Goal: Transaction & Acquisition: Purchase product/service

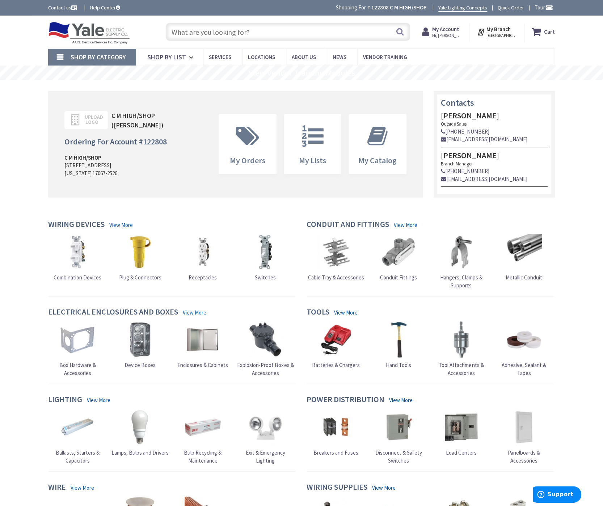
click at [231, 22] on div "Search" at bounding box center [286, 31] width 248 height 23
drag, startPoint x: 242, startPoint y: 30, endPoint x: 400, endPoint y: 34, distance: 157.8
click at [244, 30] on input "text" at bounding box center [288, 32] width 244 height 18
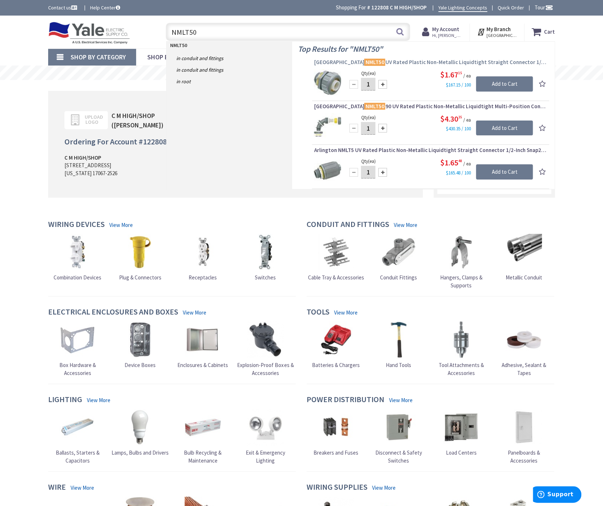
type input "NMLT50"
click at [391, 63] on span "Arlington NMLT50 UV Rated Plastic Non-Metallic Liquidtight Straight Connector 1…" at bounding box center [430, 62] width 233 height 7
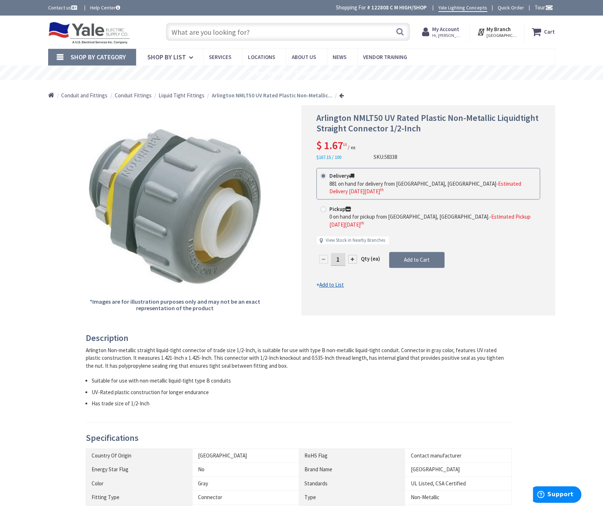
click at [340, 253] on input "1" at bounding box center [338, 259] width 14 height 13
type input "12"
click at [429, 249] on form "This product is Discontinued Delivery 881 on hand for delivery from Cranbury, N…" at bounding box center [428, 228] width 224 height 121
click at [546, 30] on strong "Cart" at bounding box center [549, 31] width 11 height 13
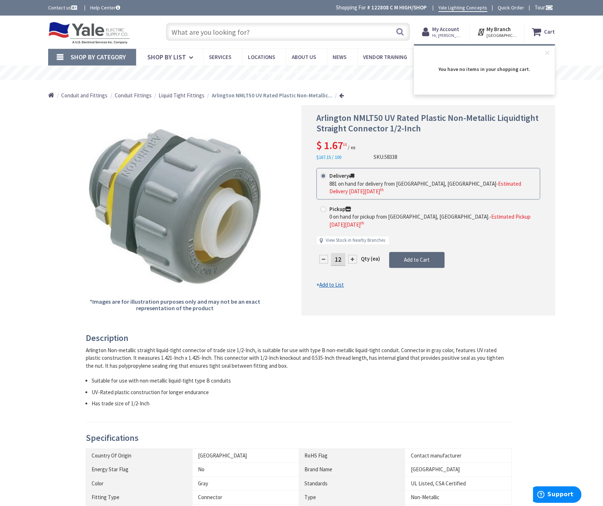
click at [419, 256] on span "Add to Cart" at bounding box center [417, 259] width 26 height 7
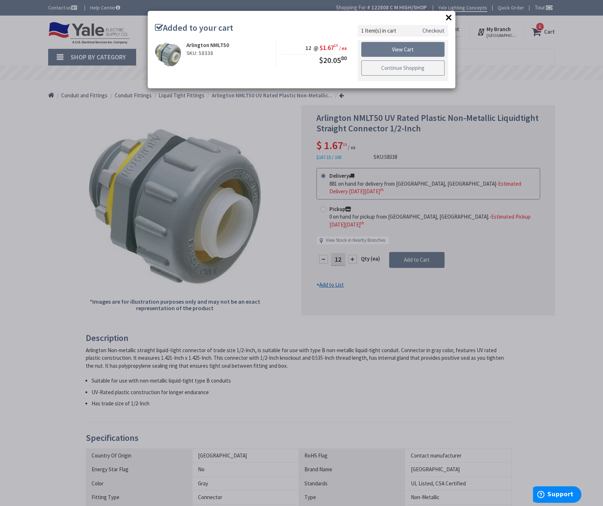
click at [411, 74] on link "Continue Shopping" at bounding box center [402, 67] width 83 height 15
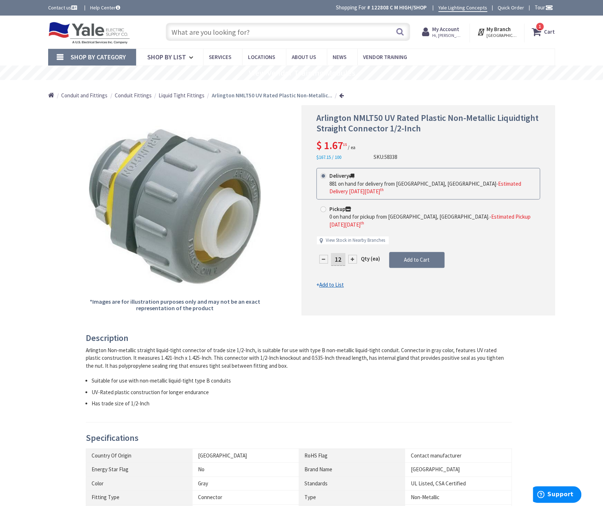
click at [270, 32] on input "text" at bounding box center [288, 32] width 244 height 18
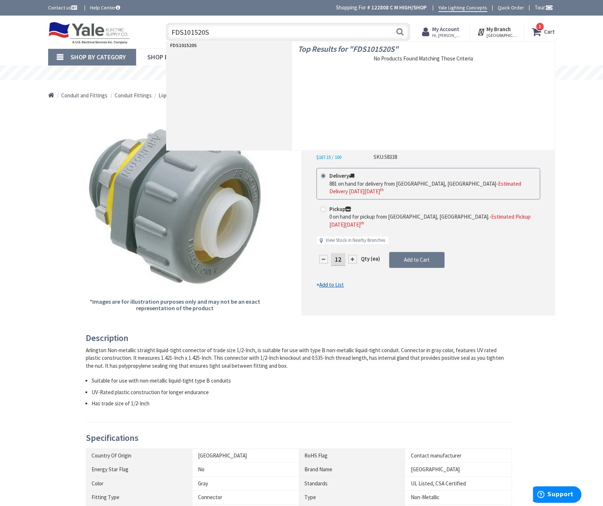
type input "FDS101520ST"
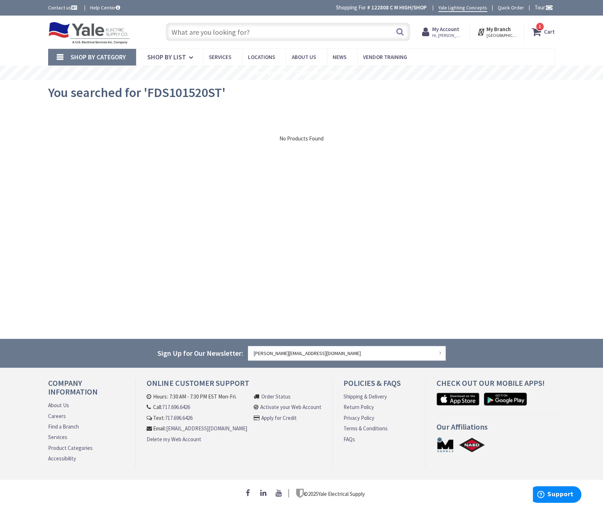
click at [298, 33] on input "text" at bounding box center [288, 32] width 244 height 18
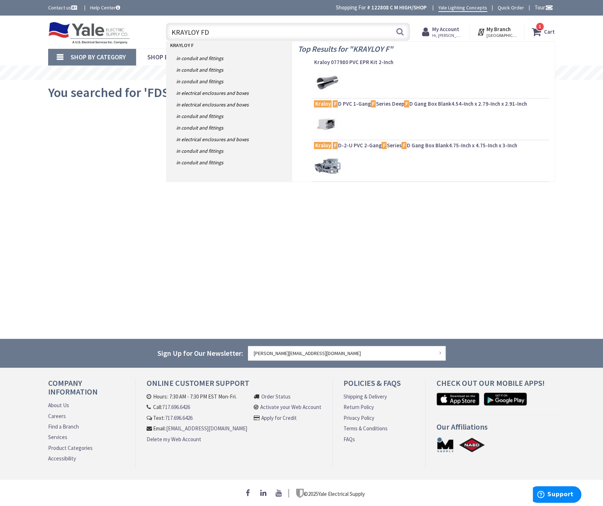
type input "KRAYLOY FDS"
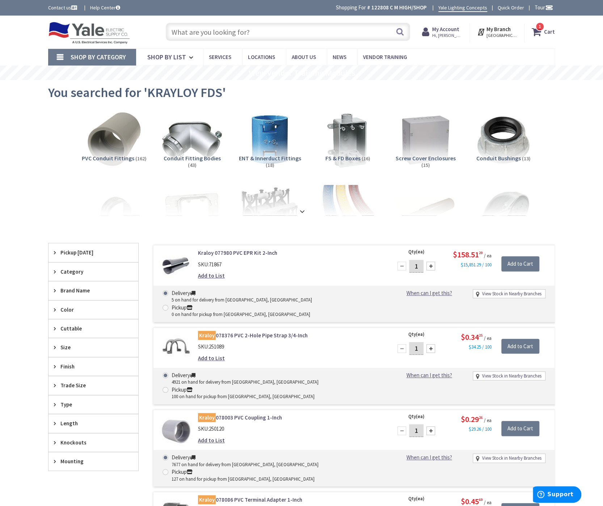
click at [236, 32] on input "text" at bounding box center [288, 32] width 244 height 18
type input "004000"
click at [401, 31] on button "Search" at bounding box center [399, 32] width 9 height 16
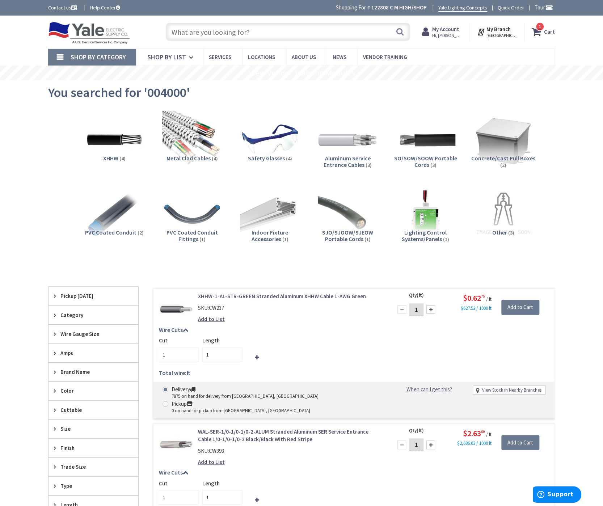
click at [248, 34] on input "text" at bounding box center [288, 32] width 244 height 18
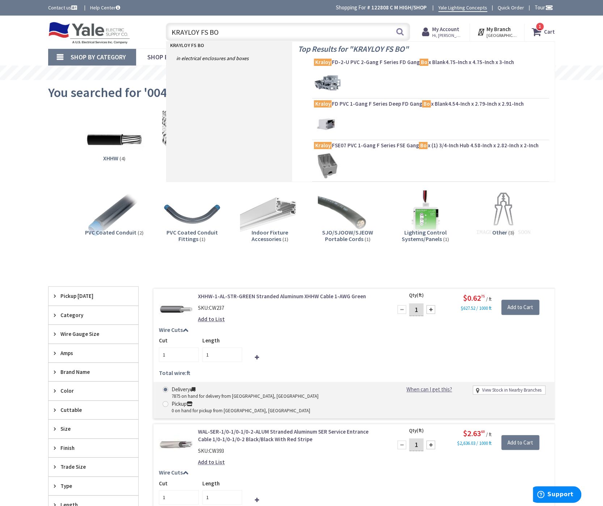
type input "KRAYLOY FS BOX"
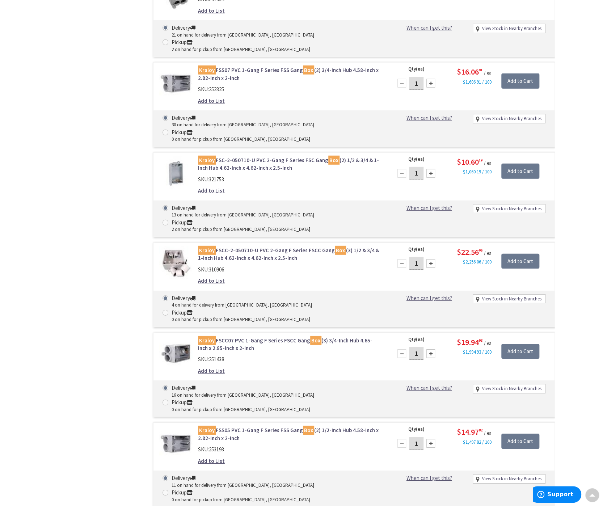
scroll to position [1052, 0]
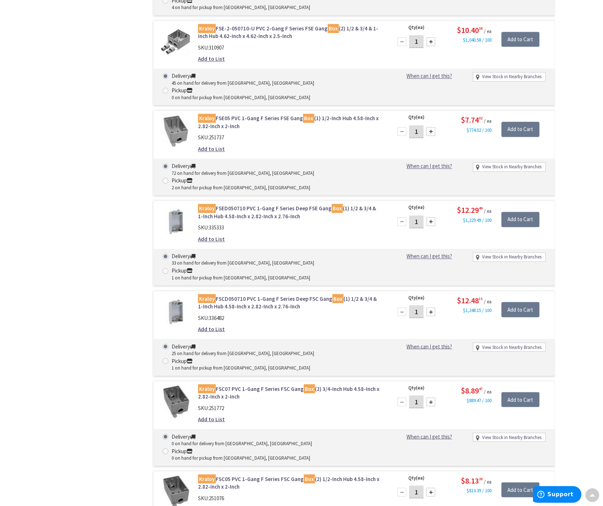
click at [256, 295] on link "Kraloy FSCD050710 PVC 1-Gang F Series Deep FSC Gang Box (1) 1/2 & 3/4 & 1-Inch …" at bounding box center [290, 303] width 184 height 16
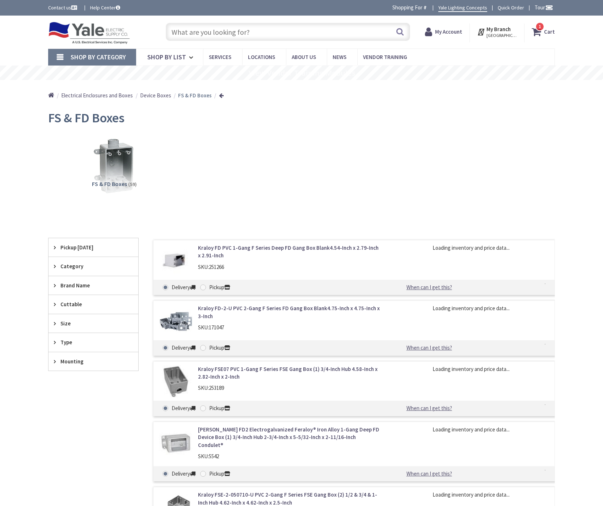
click at [70, 281] on span "Brand Name" at bounding box center [89, 285] width 59 height 8
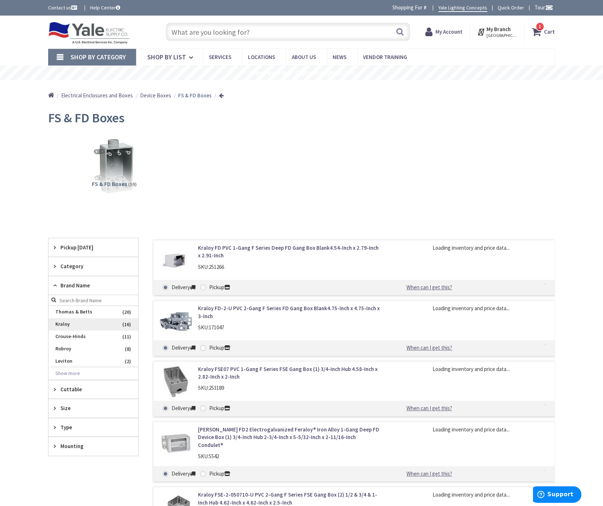
click at [67, 323] on span "Kraloy" at bounding box center [93, 324] width 90 height 12
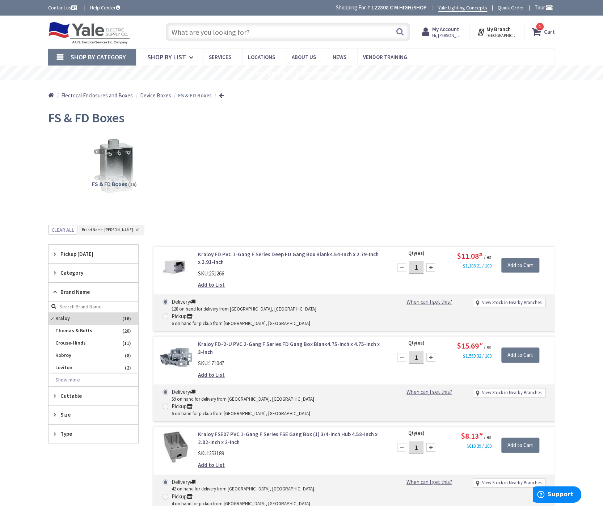
click at [54, 415] on div "Size" at bounding box center [93, 414] width 90 height 18
click at [276, 254] on link "Kraloy FD PVC 1-Gang F Series Deep FD Gang Box Blank4.54-Inch x 2.79-Inch x 2.9…" at bounding box center [290, 258] width 184 height 16
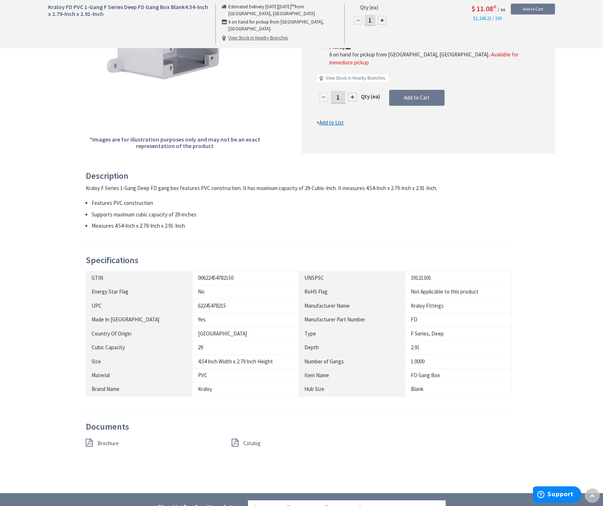
scroll to position [162, 0]
click at [242, 442] on div "Catalog" at bounding box center [298, 442] width 145 height 9
click at [254, 443] on span "Catalog" at bounding box center [251, 442] width 17 height 7
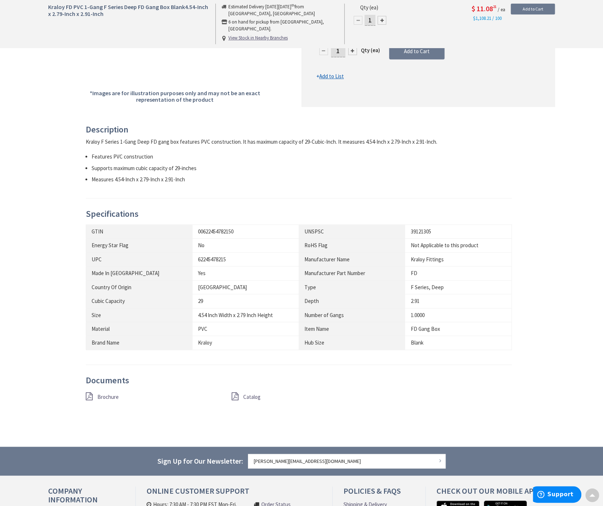
scroll to position [209, 0]
click at [251, 396] on span "Catalog" at bounding box center [251, 396] width 17 height 7
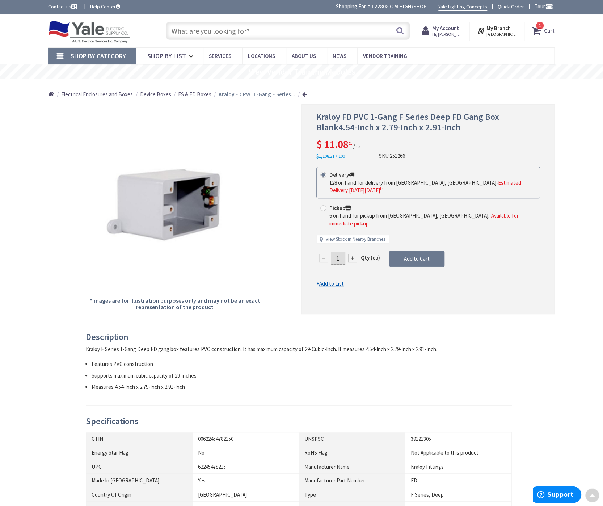
scroll to position [0, 0]
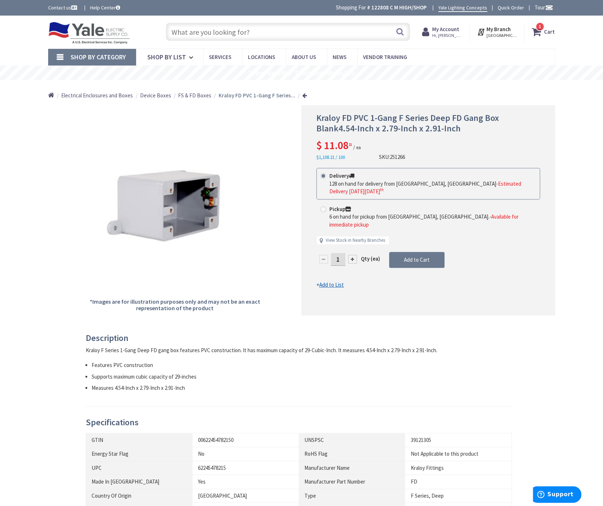
click at [244, 30] on input "text" at bounding box center [288, 32] width 244 height 18
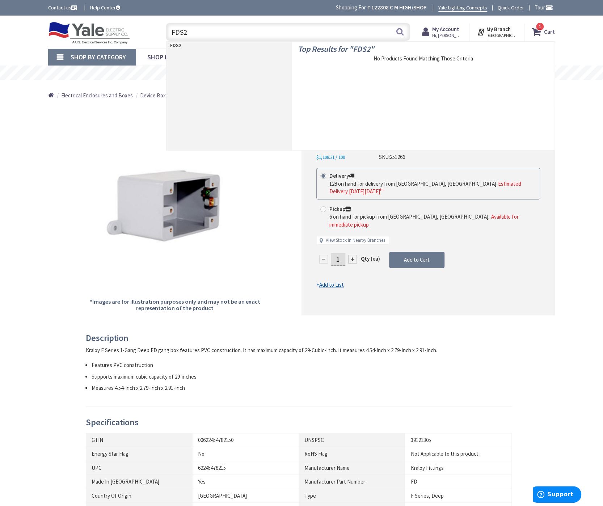
type input "FDS20"
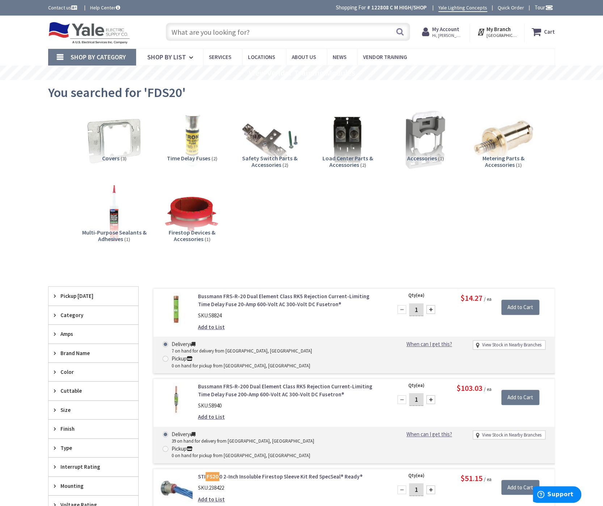
click at [68, 352] on span "Brand Name" at bounding box center [89, 353] width 59 height 8
